Goal: Task Accomplishment & Management: Manage account settings

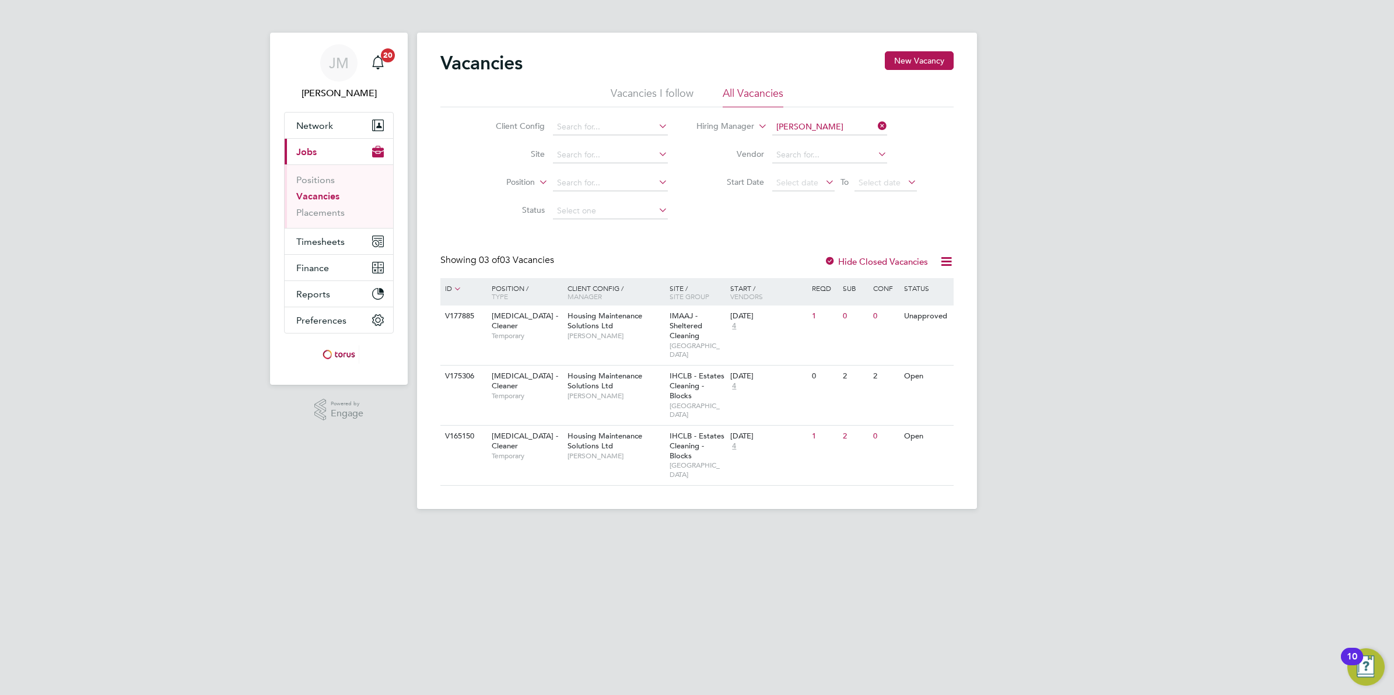
click at [330, 194] on link "Vacancies" at bounding box center [317, 196] width 43 height 11
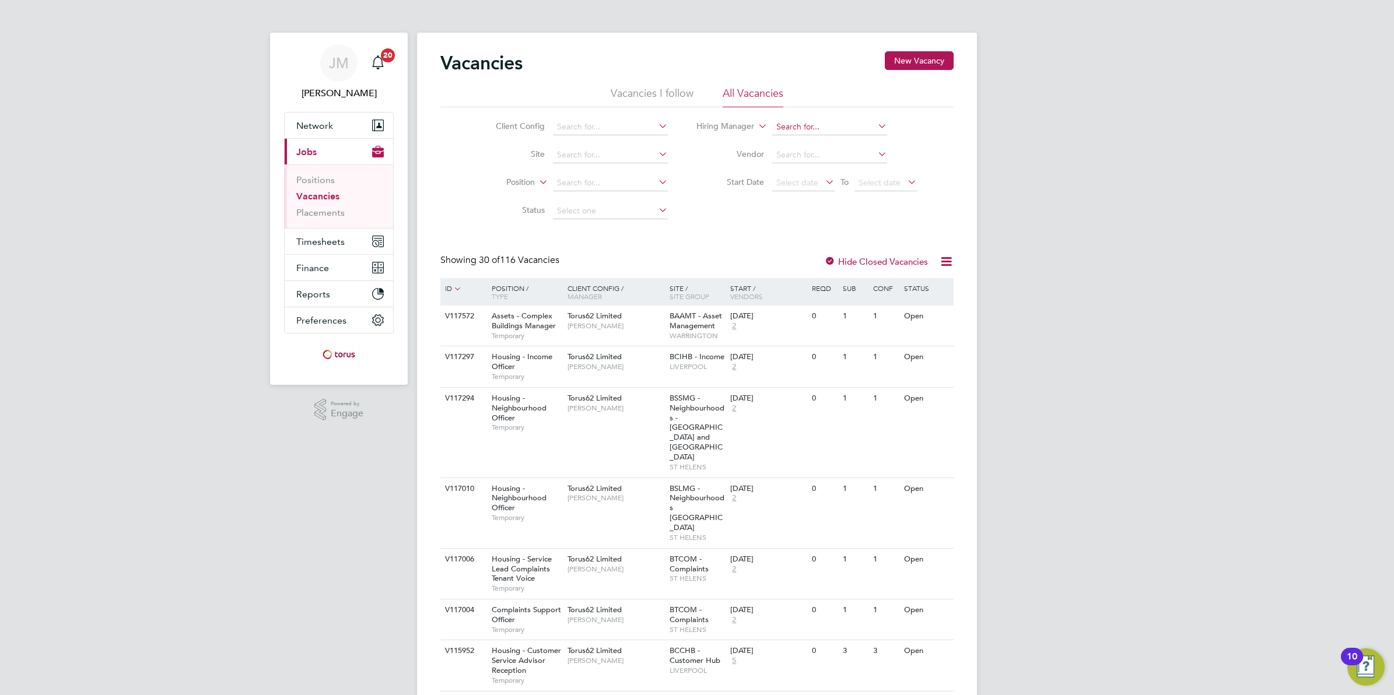
click at [823, 119] on input at bounding box center [829, 127] width 115 height 16
click at [786, 142] on b "Tracey" at bounding box center [810, 143] width 68 height 10
type input "[PERSON_NAME]"
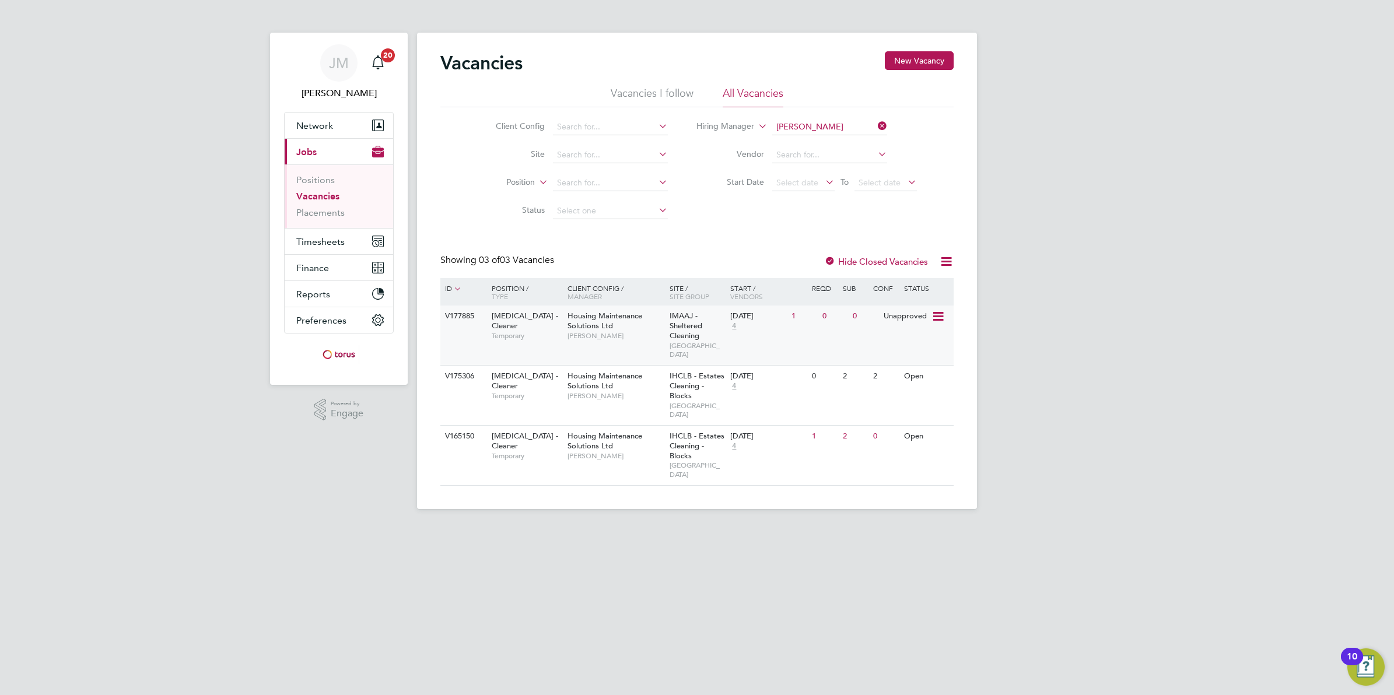
click at [625, 340] on span "[PERSON_NAME]" at bounding box center [616, 335] width 96 height 9
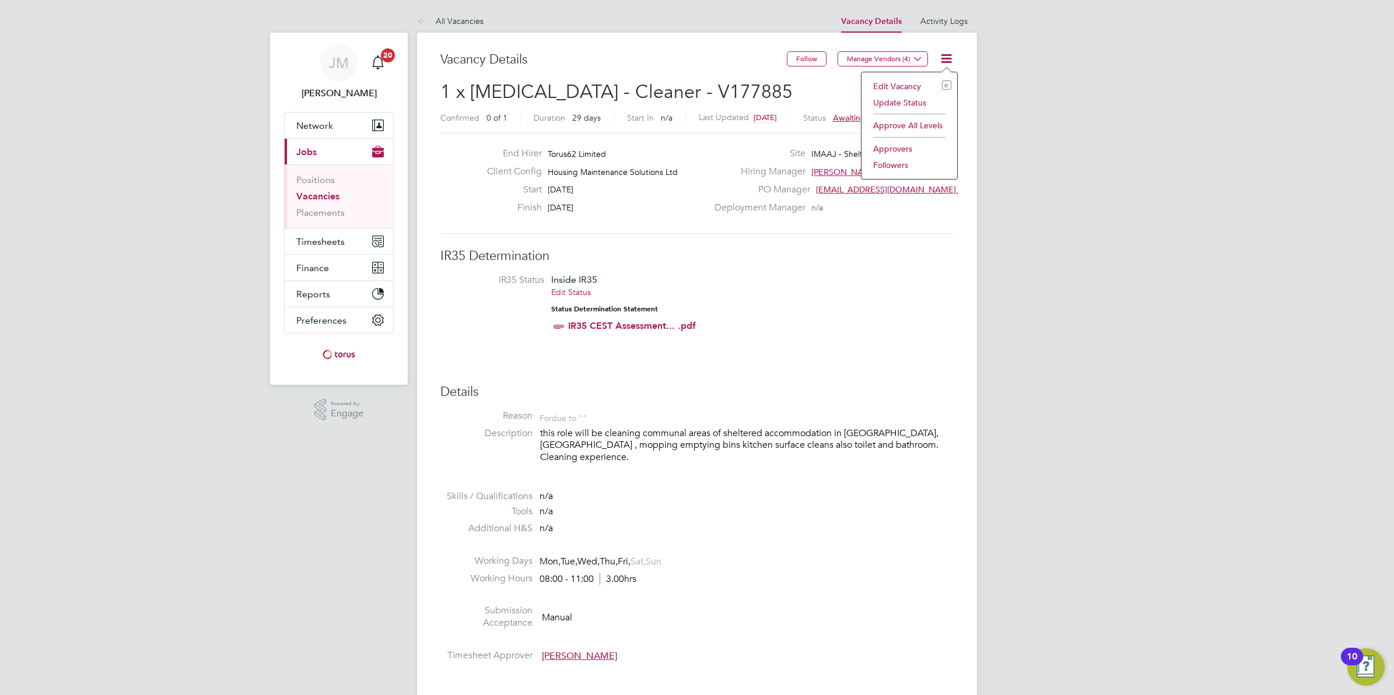
click at [887, 82] on li "Edit Vacancy e" at bounding box center [910, 86] width 84 height 16
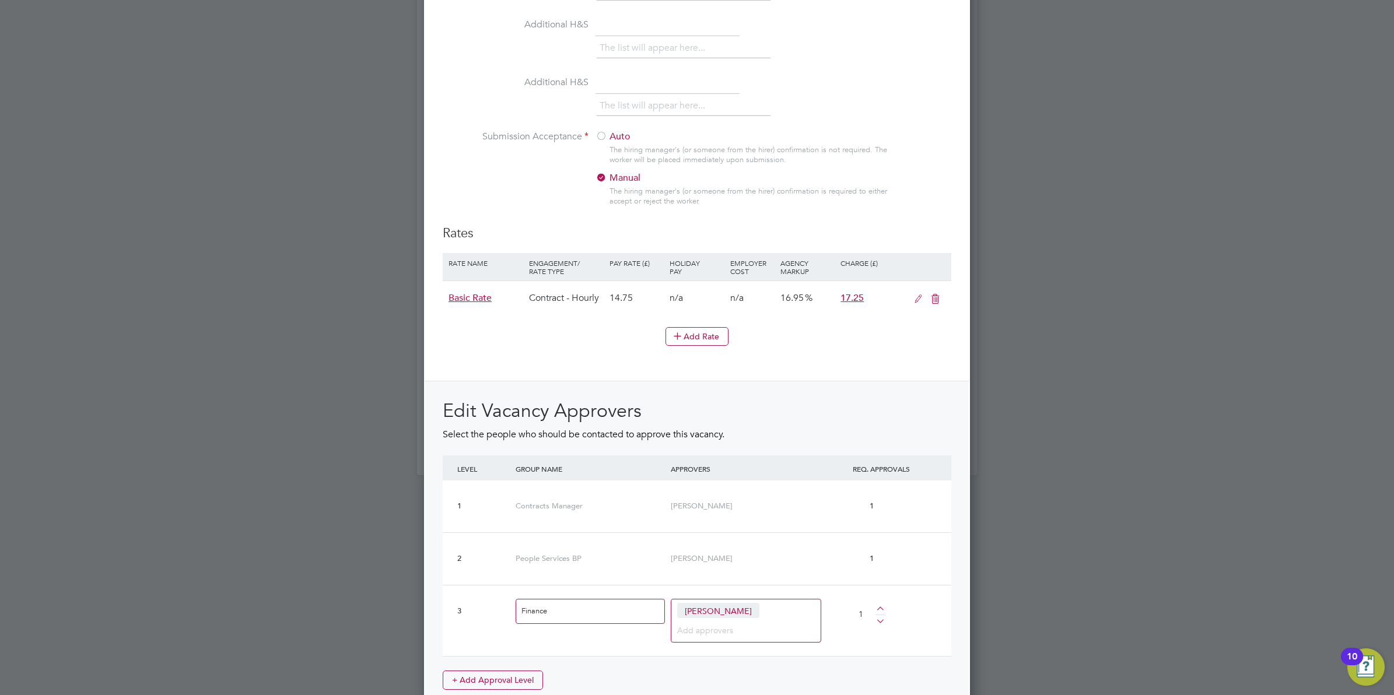
scroll to position [1167, 0]
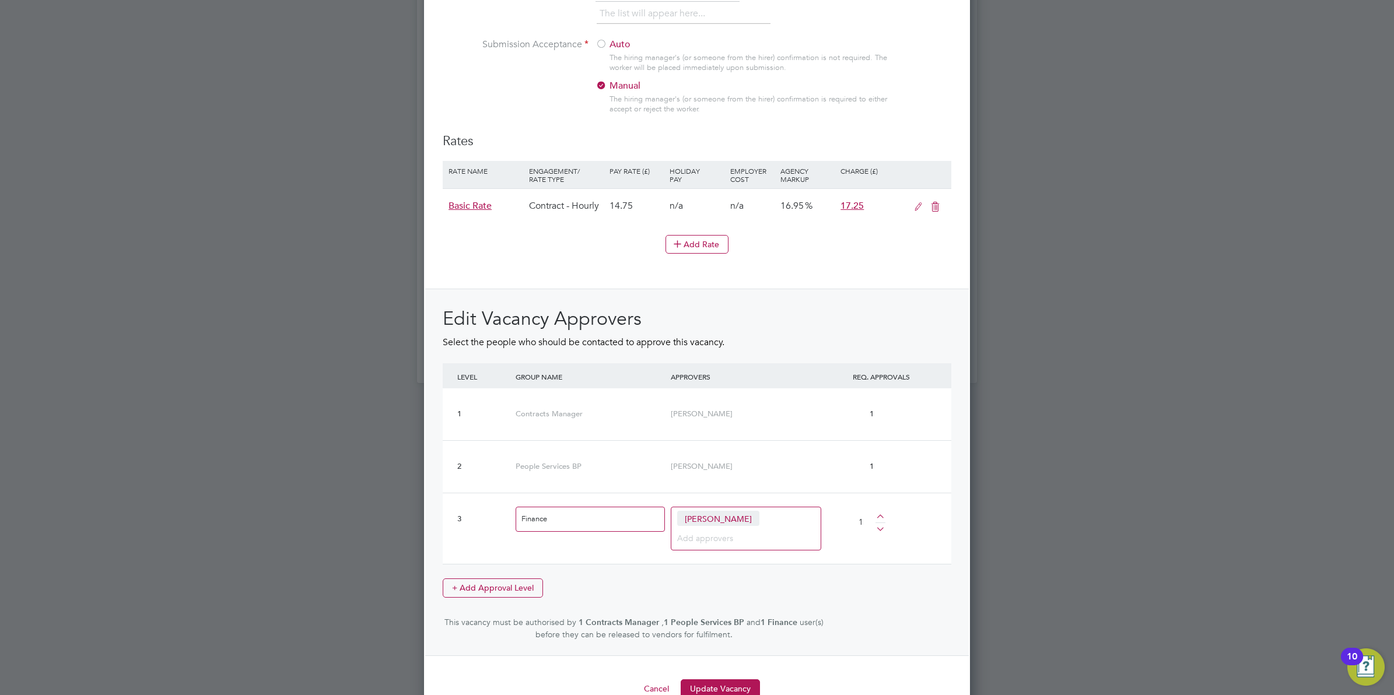
click at [753, 532] on div "[PERSON_NAME]" at bounding box center [746, 529] width 151 height 44
click at [894, 601] on div "Edit Vacancy Approvers Select the people who should be contacted to approve thi…" at bounding box center [697, 474] width 509 height 334
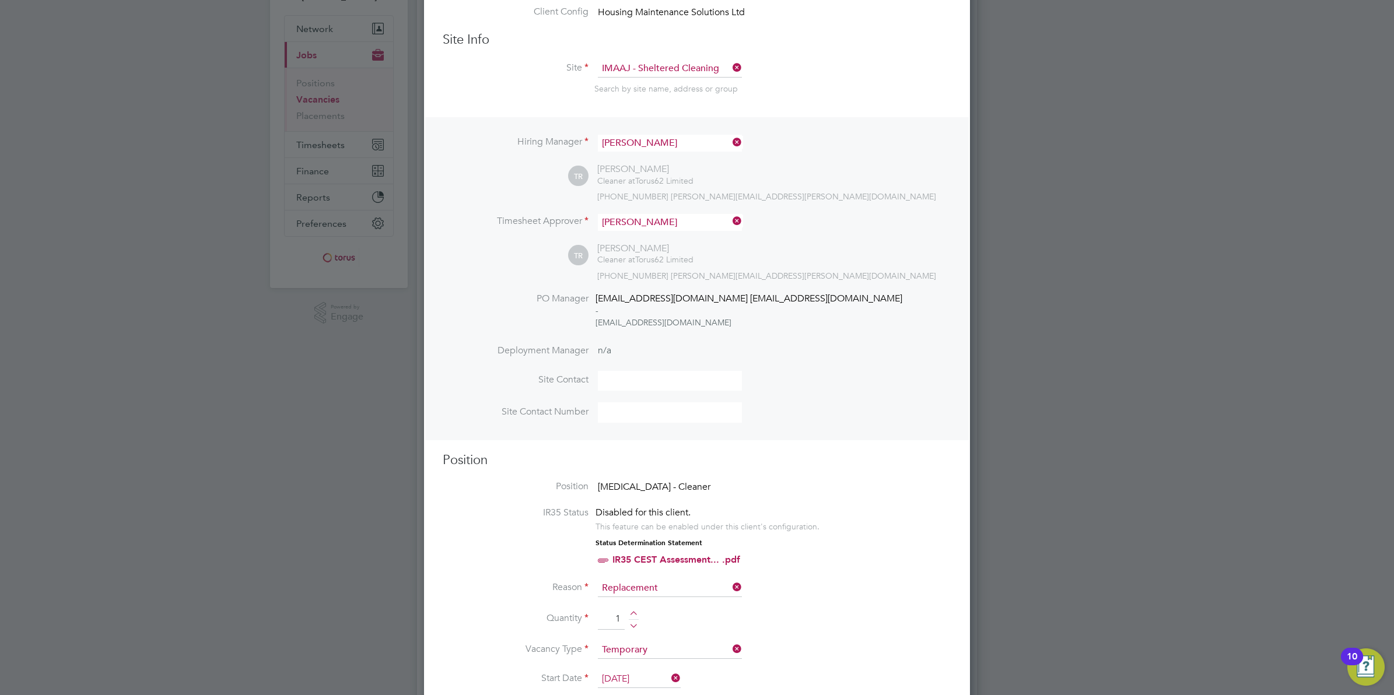
scroll to position [0, 0]
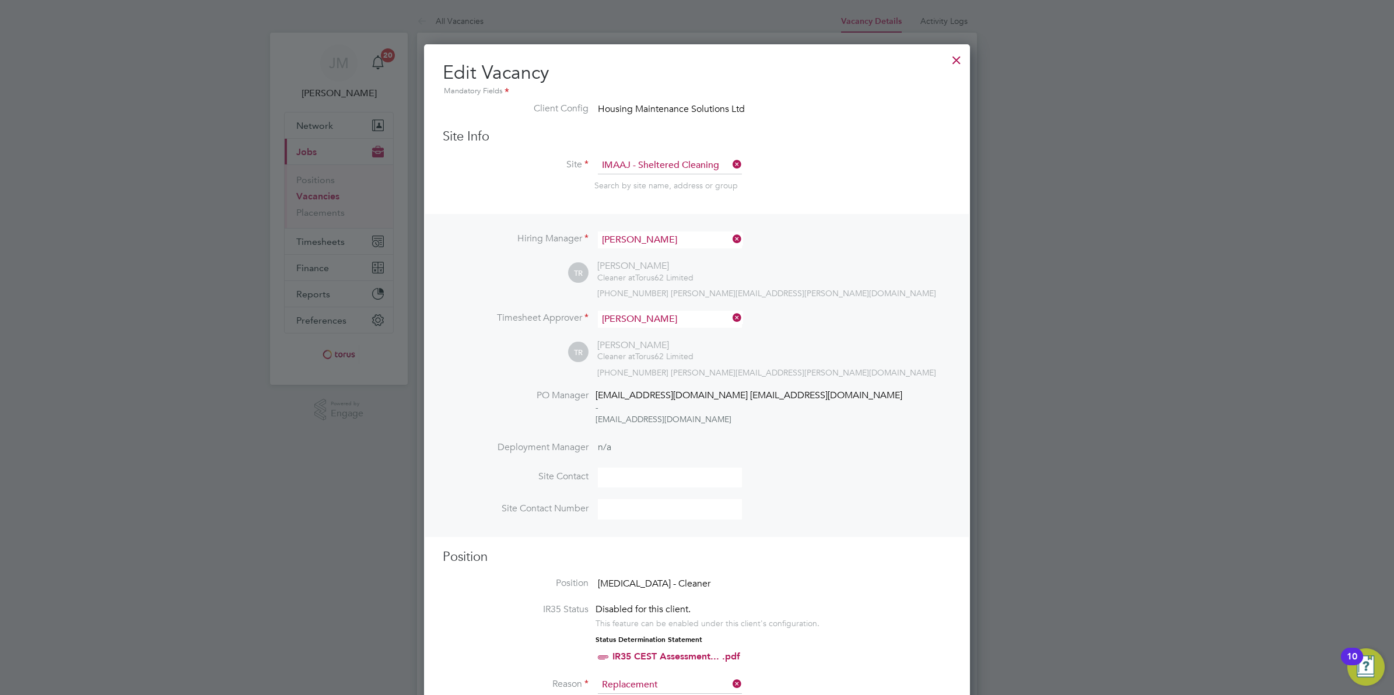
click at [957, 55] on div at bounding box center [956, 57] width 21 height 21
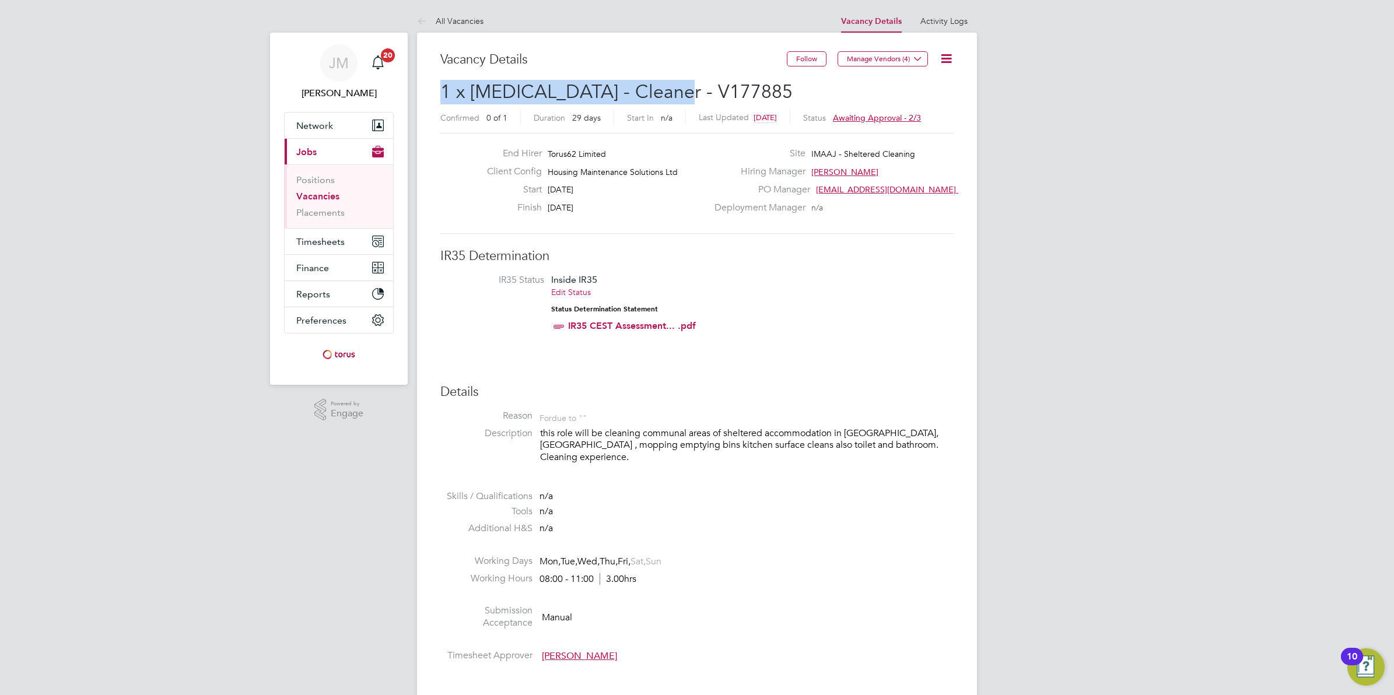
drag, startPoint x: 673, startPoint y: 93, endPoint x: 436, endPoint y: 95, distance: 236.3
copy span "1 x [MEDICAL_DATA] - Cleaner - V177885"
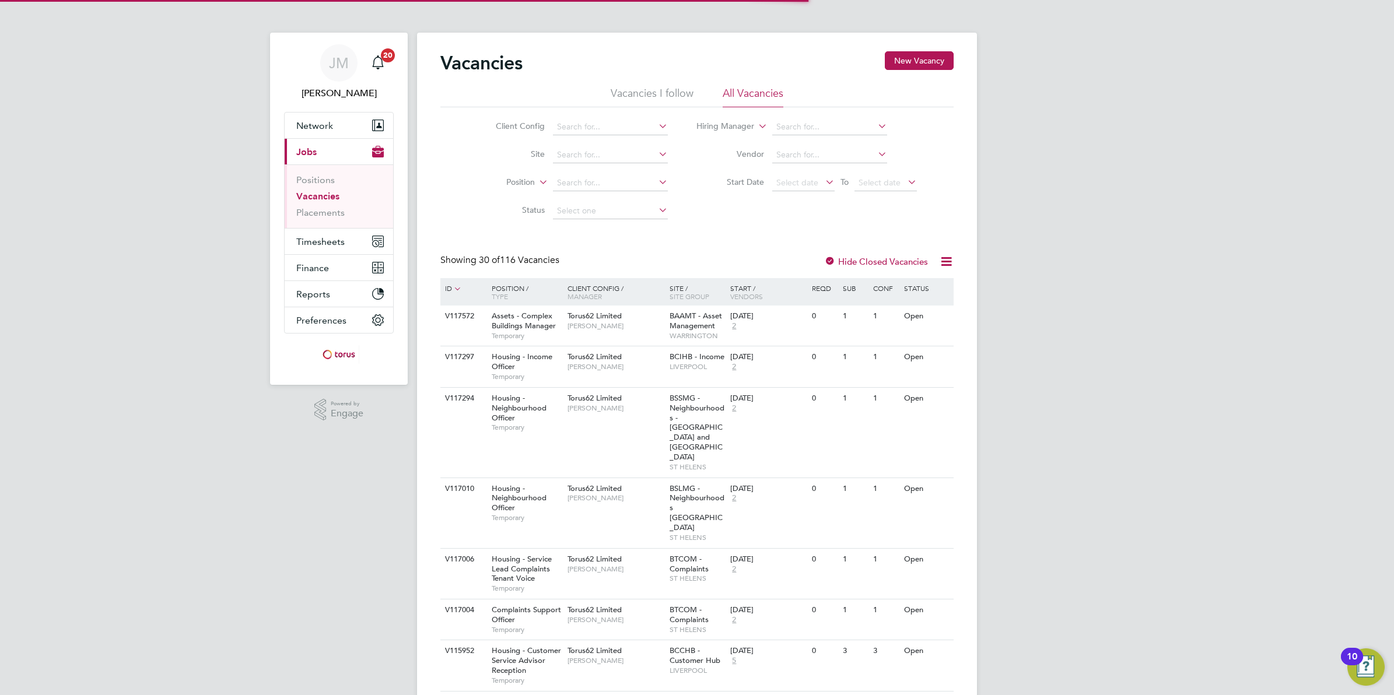
click at [756, 123] on icon at bounding box center [756, 123] width 0 height 11
click at [801, 127] on input at bounding box center [829, 127] width 115 height 16
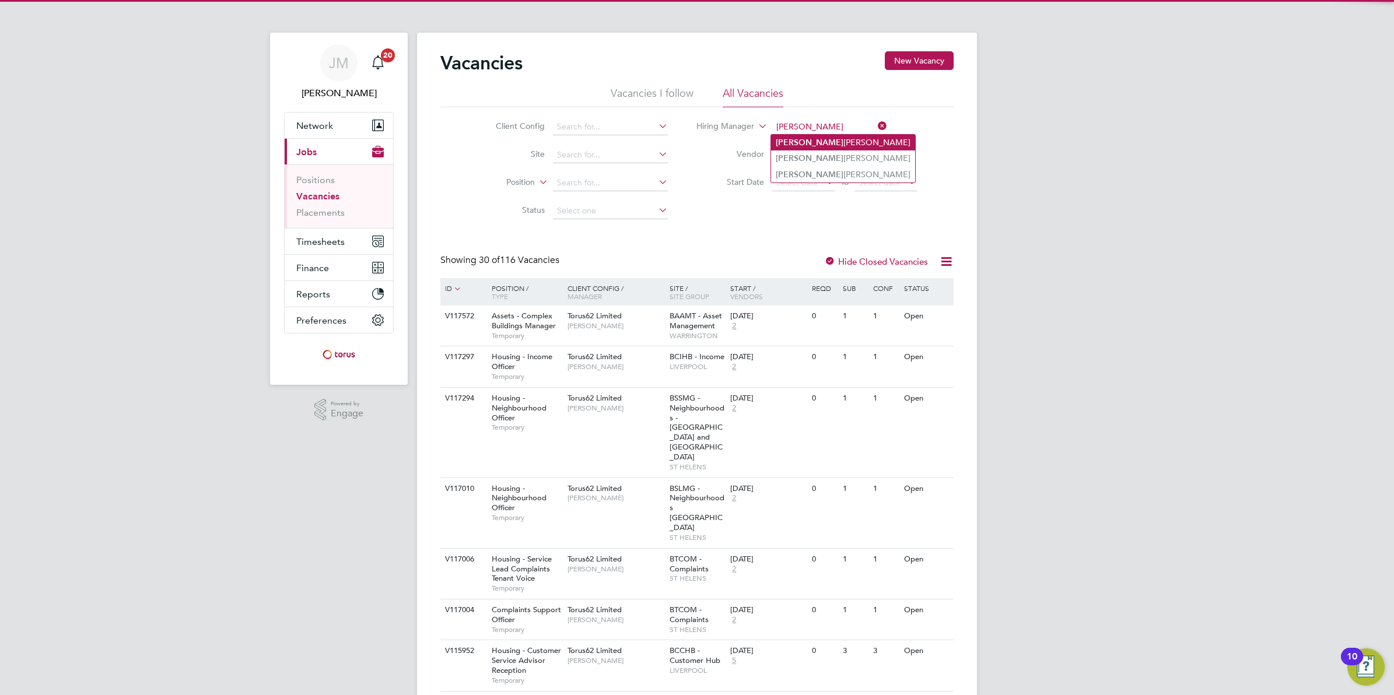
click at [791, 138] on b "[PERSON_NAME]" at bounding box center [810, 143] width 68 height 10
type input "[PERSON_NAME]"
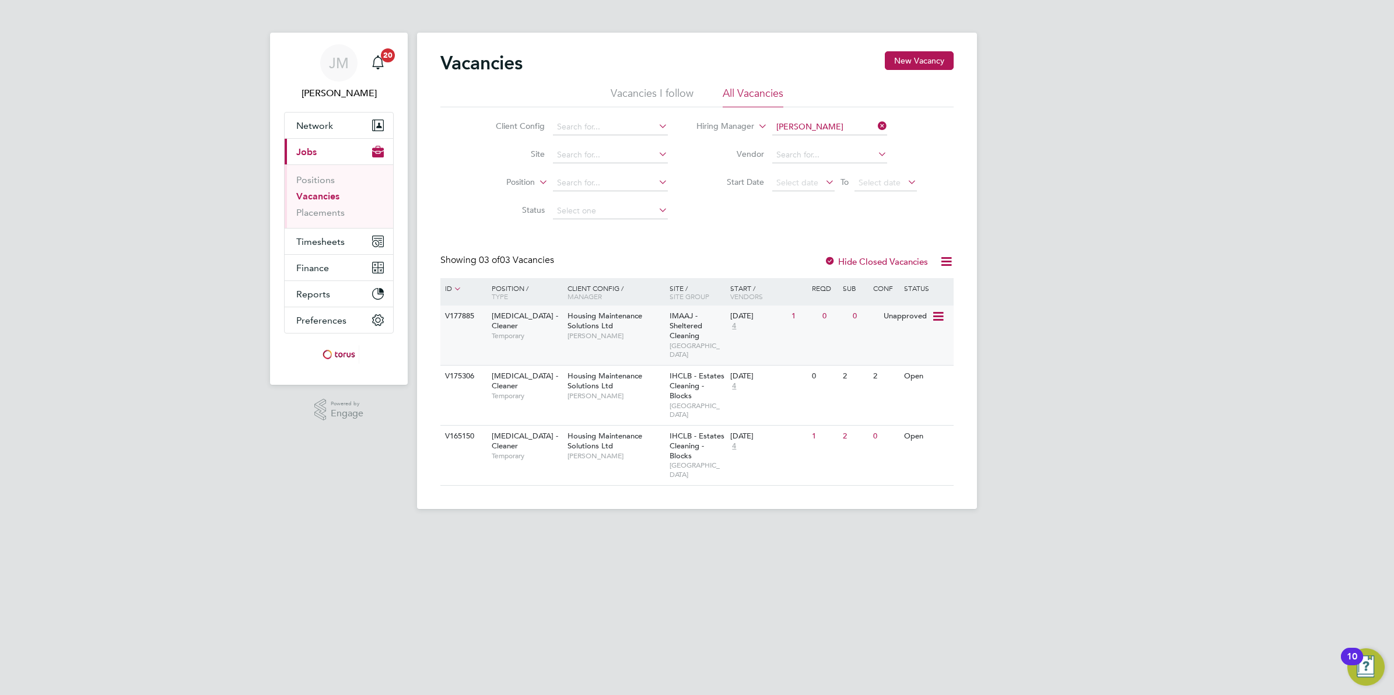
click at [640, 341] on div "Housing Maintenance Solutions Ltd Tracey Radford" at bounding box center [616, 326] width 102 height 40
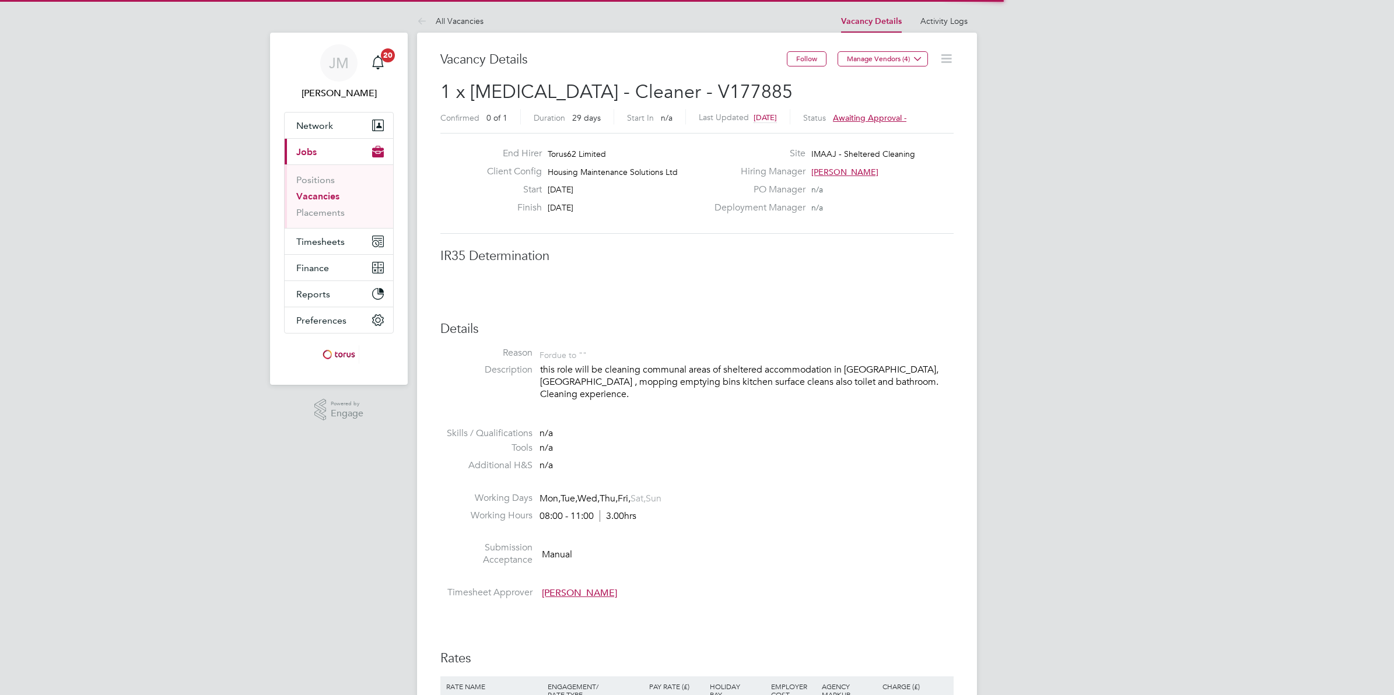
scroll to position [34, 102]
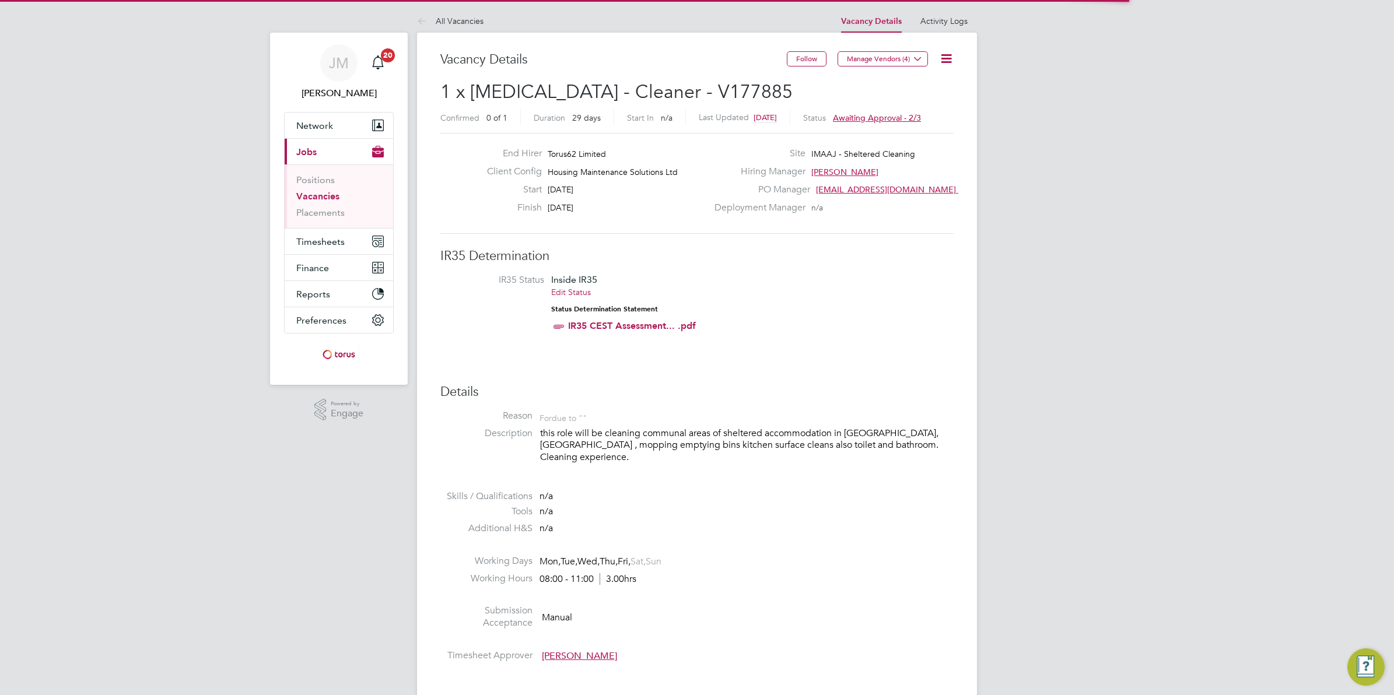
click at [946, 60] on icon at bounding box center [946, 58] width 15 height 15
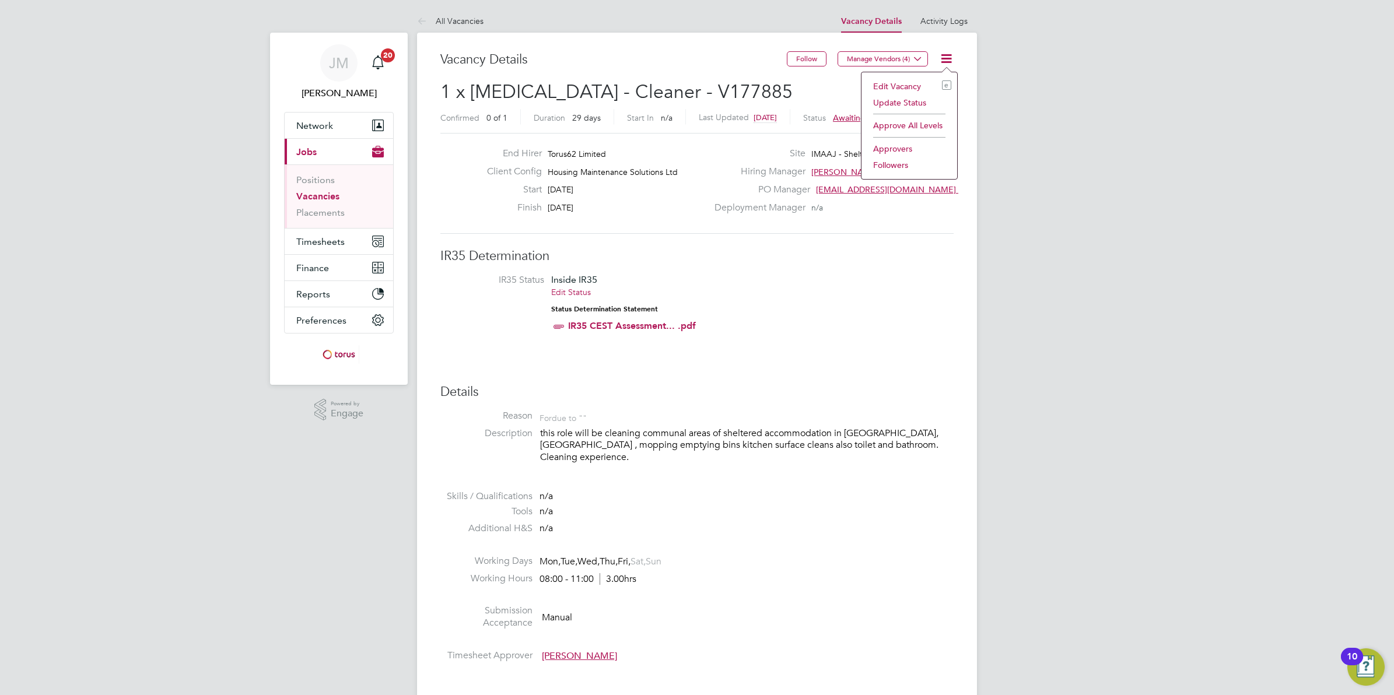
click at [891, 85] on li "Edit Vacancy e" at bounding box center [910, 86] width 84 height 16
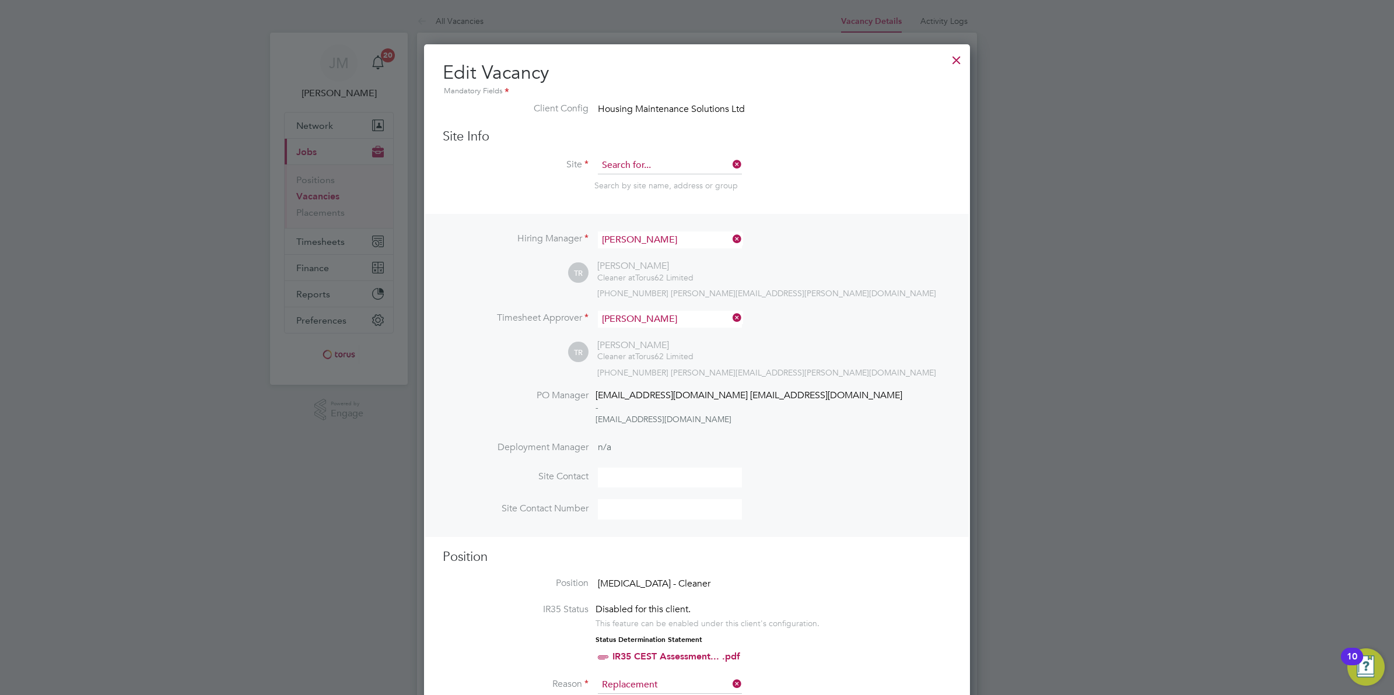
click at [645, 161] on input at bounding box center [670, 166] width 144 height 18
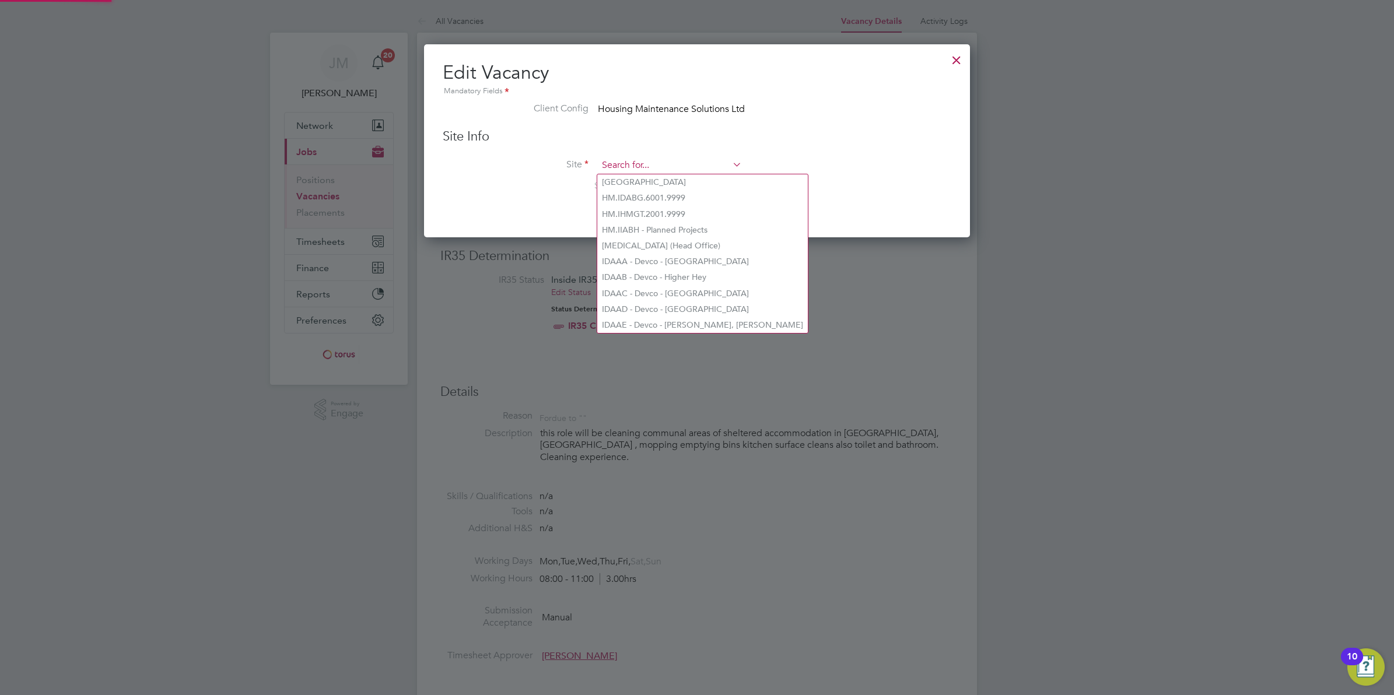
scroll to position [194, 546]
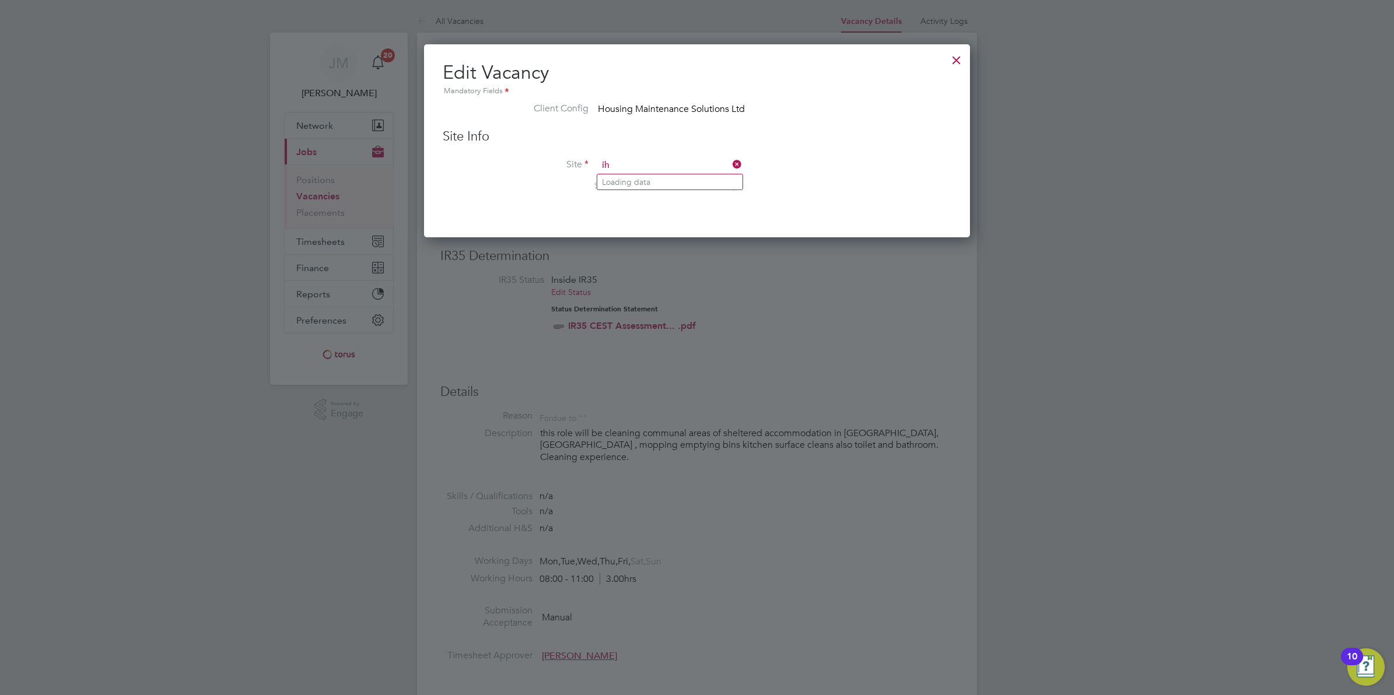
type input "i"
type input "IHCLN"
click at [730, 162] on icon at bounding box center [730, 164] width 0 height 16
click at [952, 58] on div at bounding box center [956, 57] width 21 height 21
